Goal: Find specific page/section: Find specific page/section

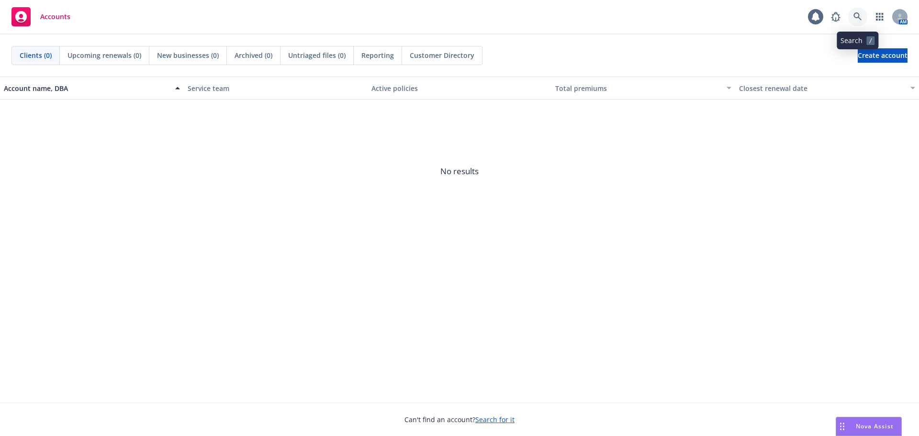
click at [862, 17] on link at bounding box center [857, 16] width 19 height 19
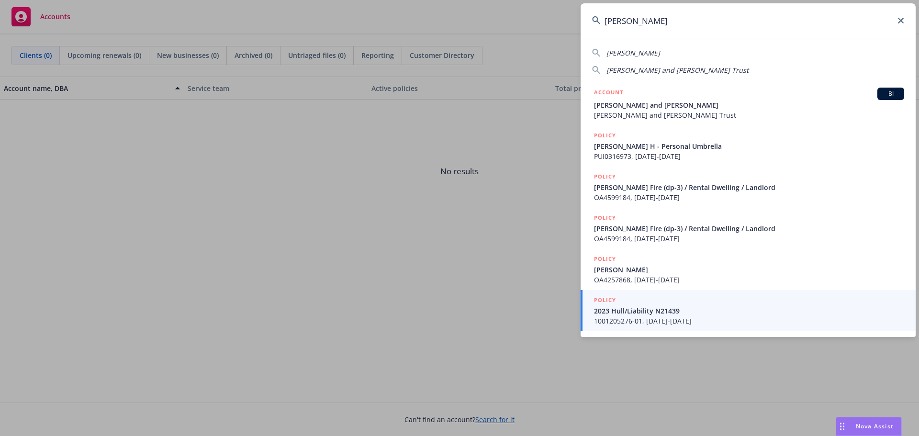
click at [690, 65] on div "[PERSON_NAME] and [PERSON_NAME] Trust" at bounding box center [677, 70] width 142 height 10
type input "[PERSON_NAME] and [PERSON_NAME] Trust"
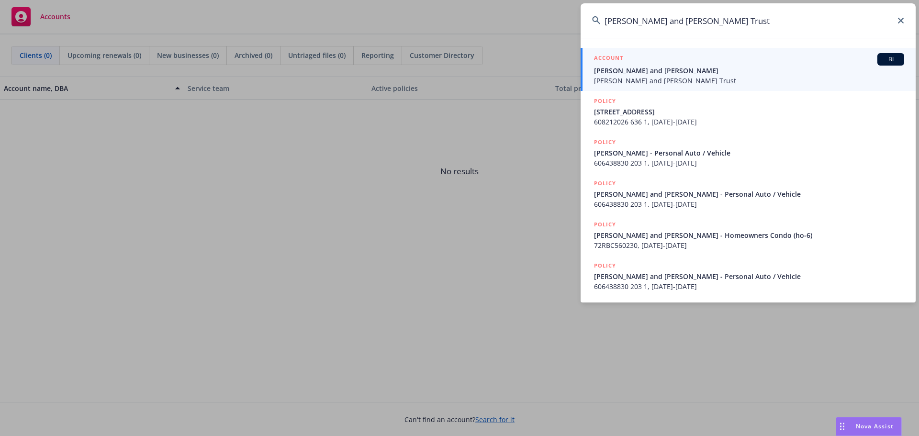
click at [742, 78] on span "[PERSON_NAME] and [PERSON_NAME] Trust" at bounding box center [749, 81] width 310 height 10
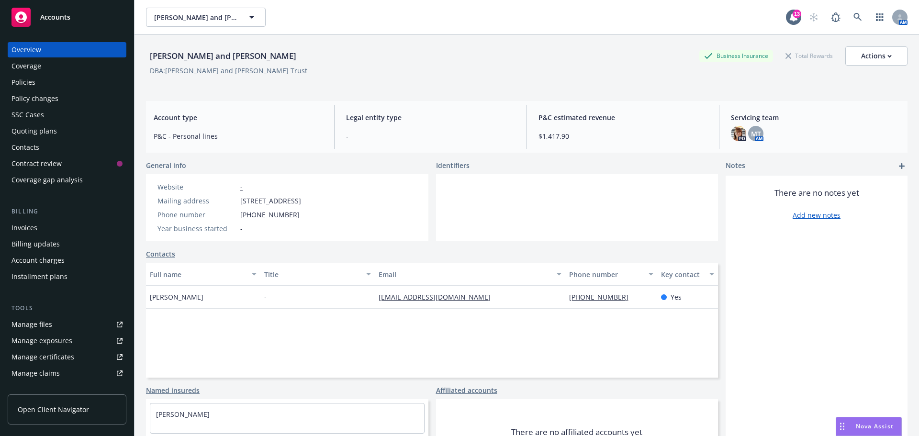
click at [57, 82] on div "Policies" at bounding box center [66, 82] width 111 height 15
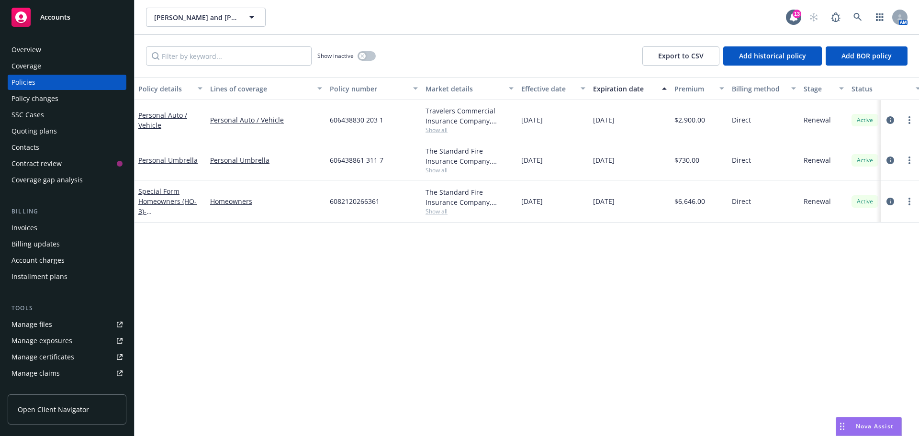
click at [27, 50] on div "Overview" at bounding box center [26, 49] width 30 height 15
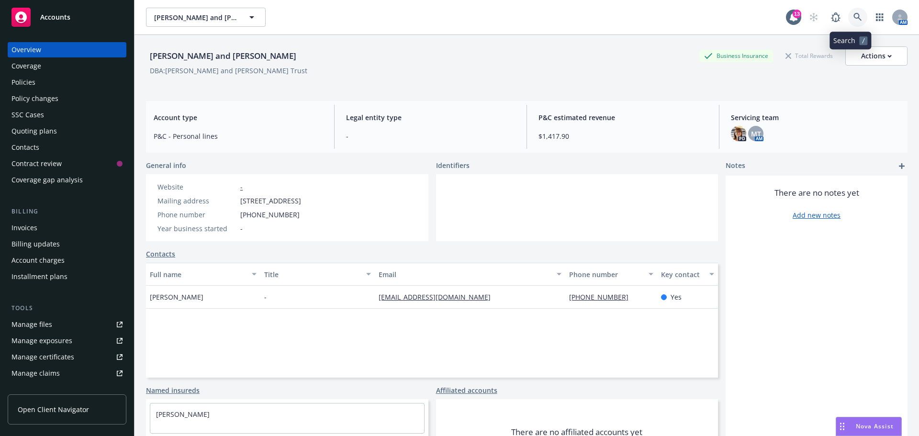
click at [853, 21] on icon at bounding box center [857, 17] width 9 height 9
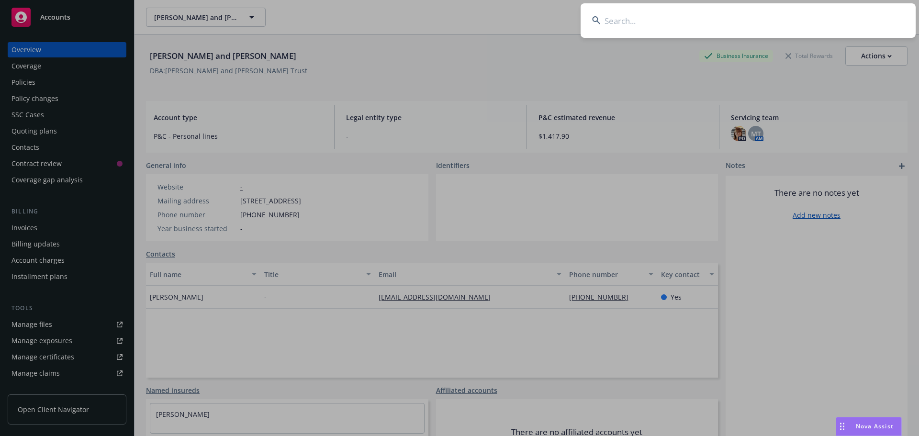
click at [714, 23] on input at bounding box center [748, 20] width 335 height 34
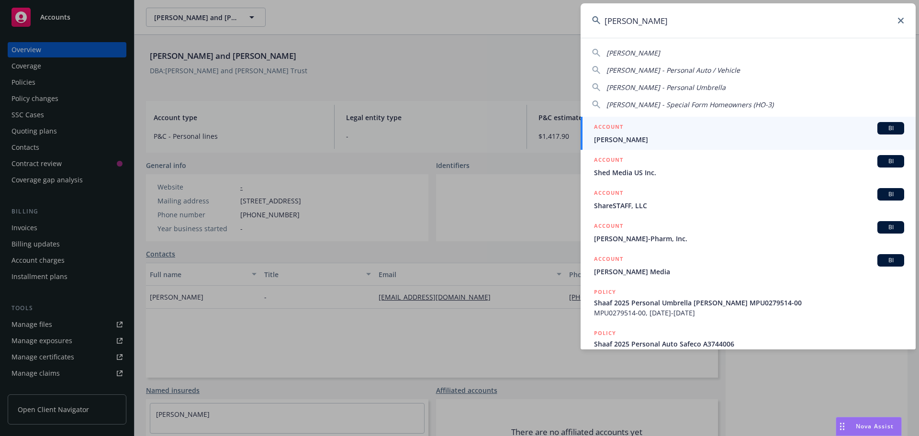
type input "[PERSON_NAME]"
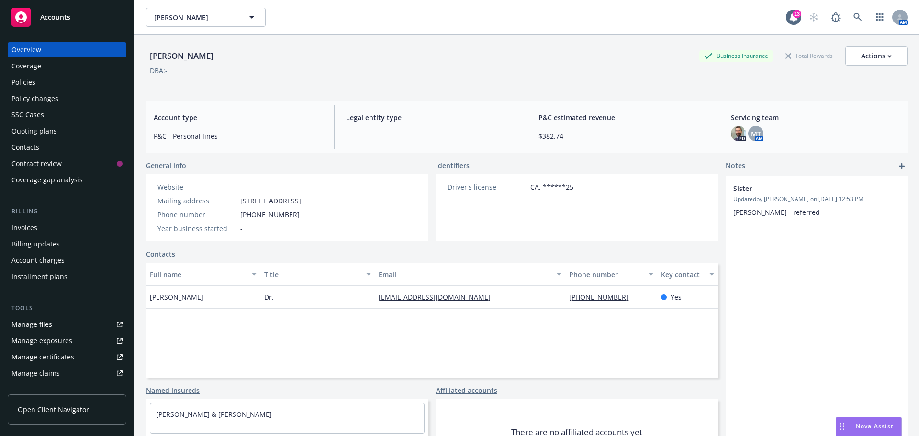
click at [79, 68] on div "Coverage" at bounding box center [66, 65] width 111 height 15
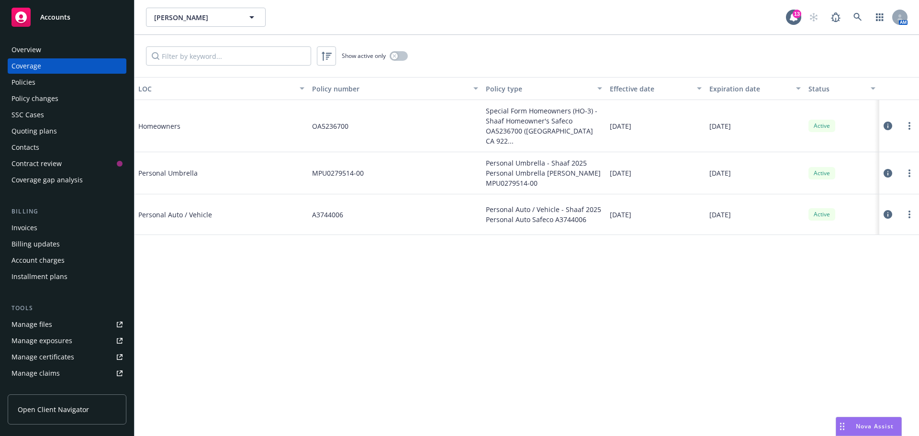
click at [74, 84] on div "Policies" at bounding box center [66, 82] width 111 height 15
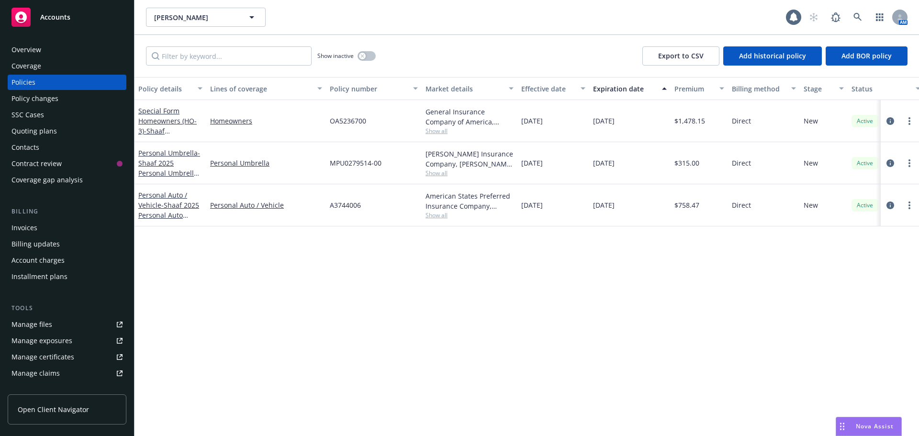
click at [78, 67] on div "Coverage" at bounding box center [66, 65] width 111 height 15
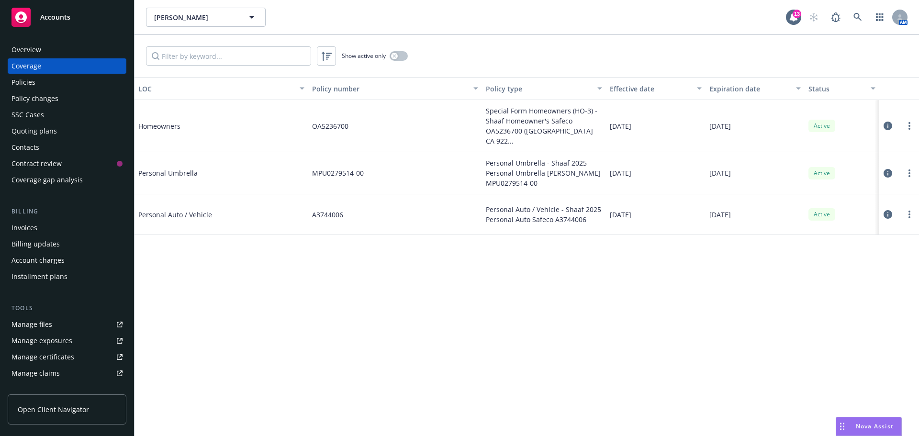
click at [80, 52] on div "Overview" at bounding box center [66, 49] width 111 height 15
